Goal: Subscribe to service/newsletter

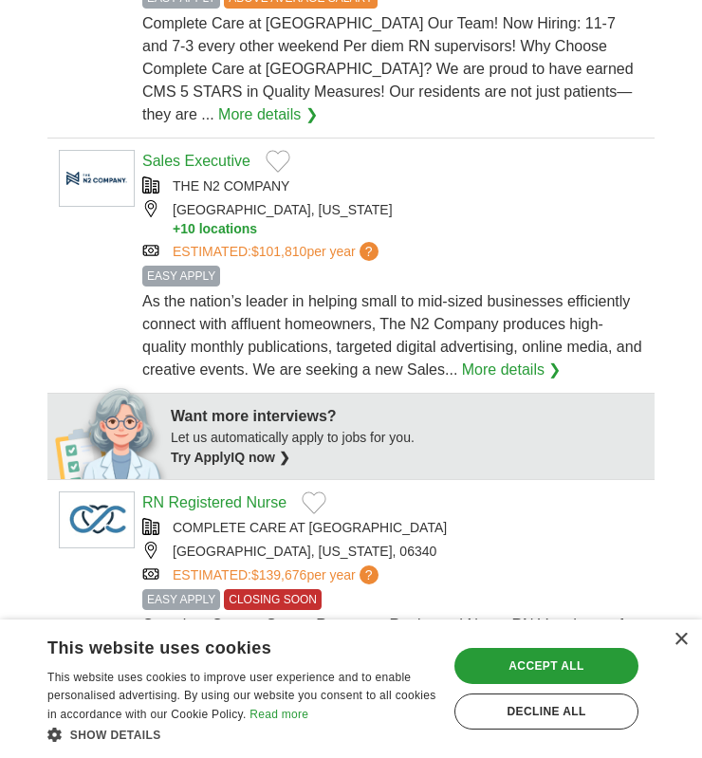
scroll to position [664, 0]
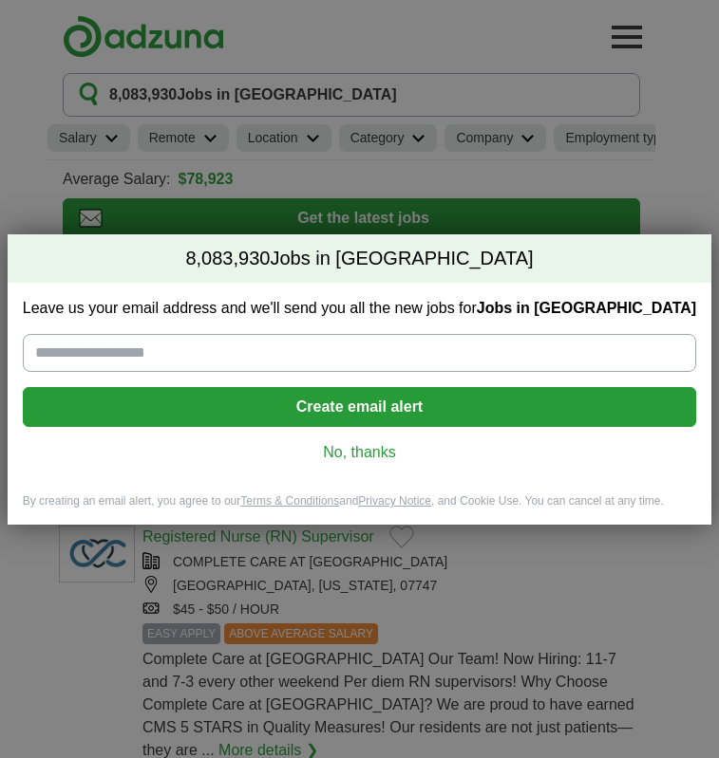
click at [210, 349] on input "Leave us your email address and we'll send you all the new jobs for Jobs in [GE…" at bounding box center [359, 353] width 673 height 38
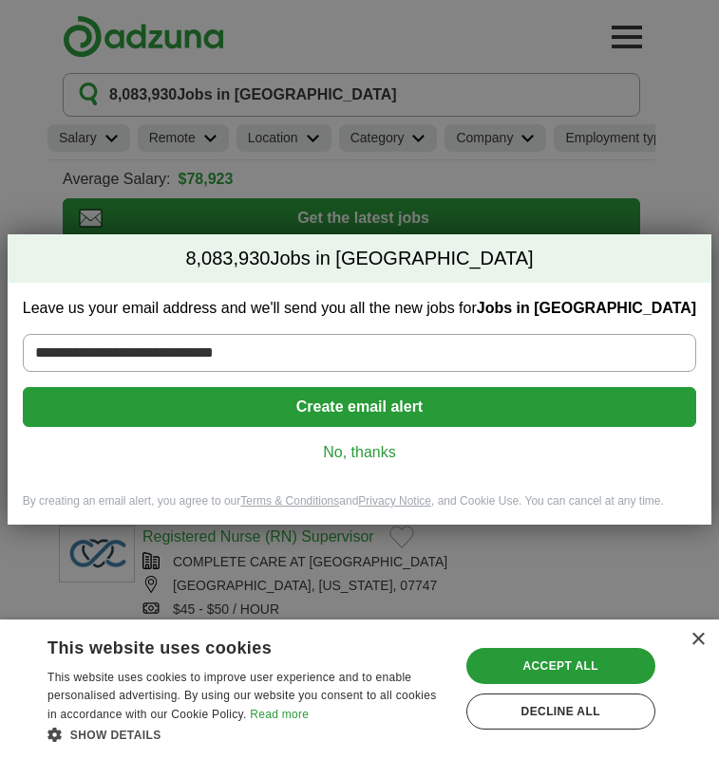
type input "**********"
click at [363, 406] on button "Create email alert" at bounding box center [359, 407] width 673 height 40
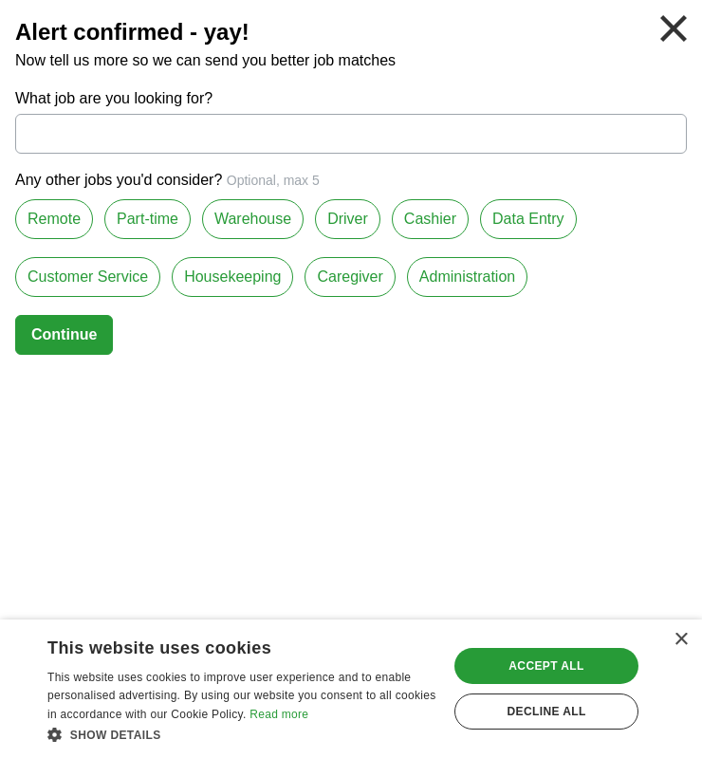
click at [506, 221] on label "Data Entry" at bounding box center [528, 219] width 97 height 40
click at [64, 328] on button "Continue" at bounding box center [64, 335] width 98 height 40
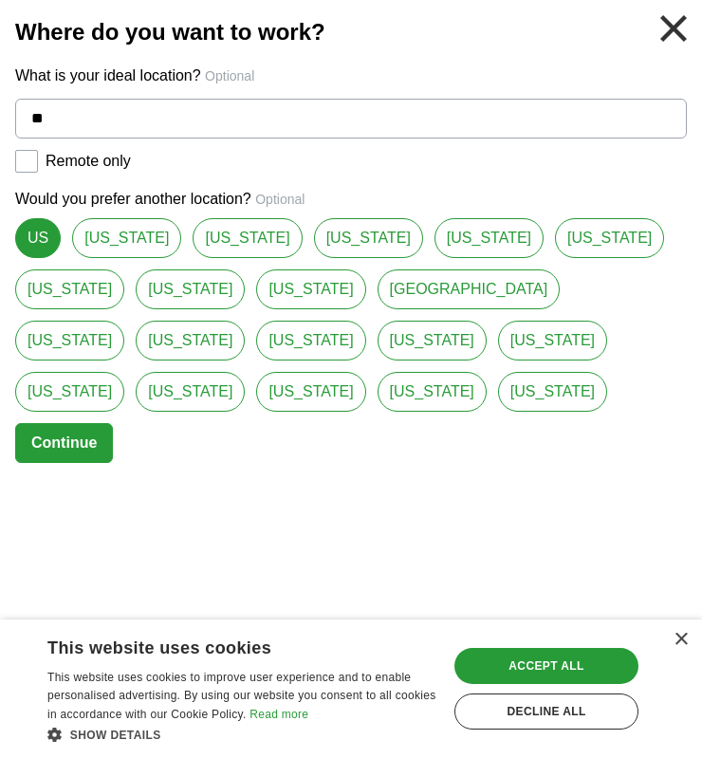
click at [245, 321] on link "[US_STATE]" at bounding box center [190, 341] width 109 height 40
type input "**********"
select select "*"
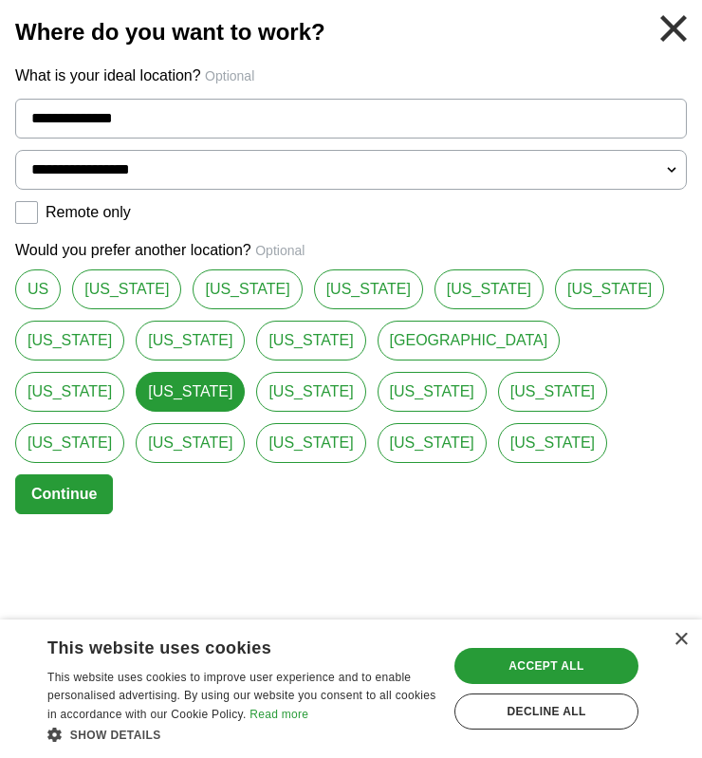
click at [76, 484] on button "Continue" at bounding box center [64, 495] width 98 height 40
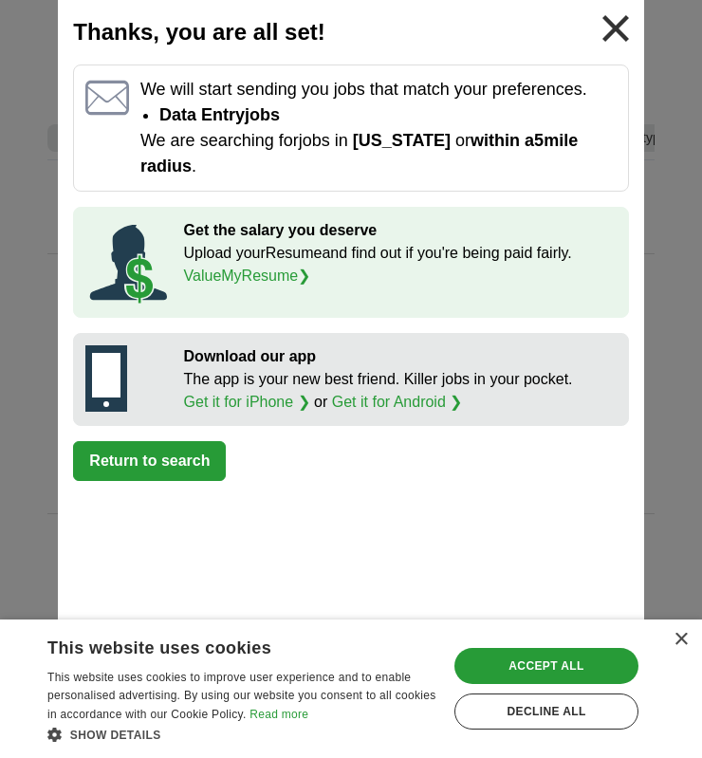
click at [169, 473] on button "Return to search" at bounding box center [149, 461] width 153 height 40
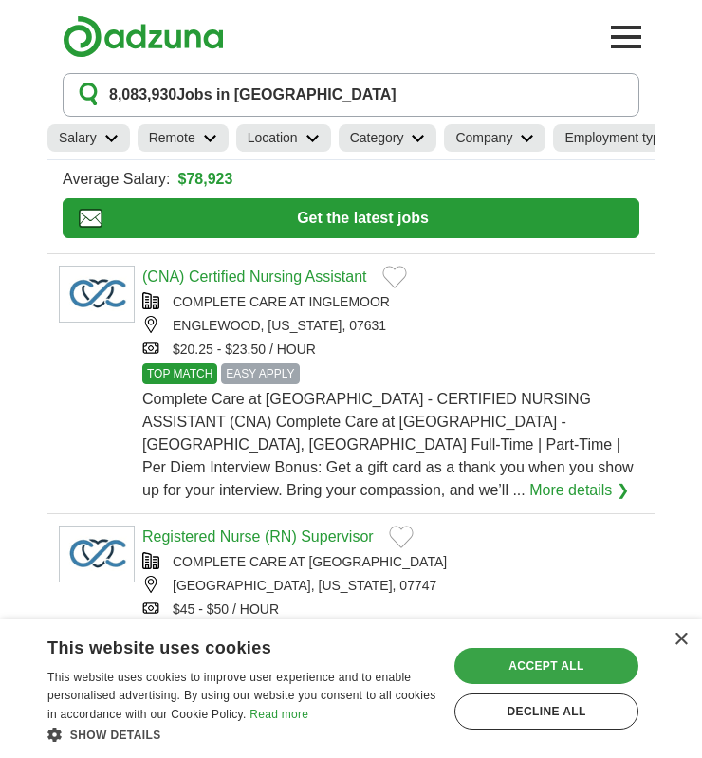
click at [534, 673] on div "Accept all" at bounding box center [547, 666] width 184 height 36
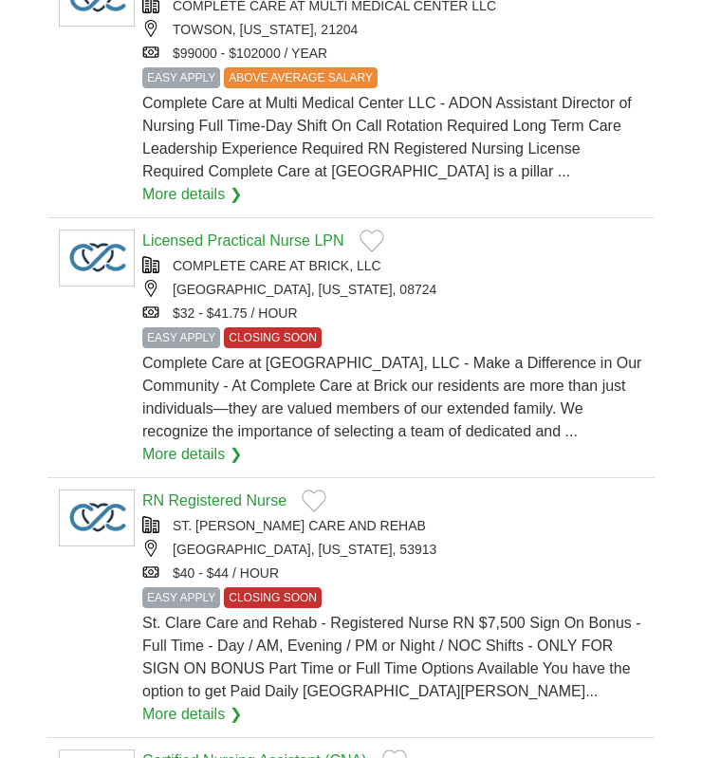
scroll to position [1898, 0]
